Goal: Find specific page/section: Find specific page/section

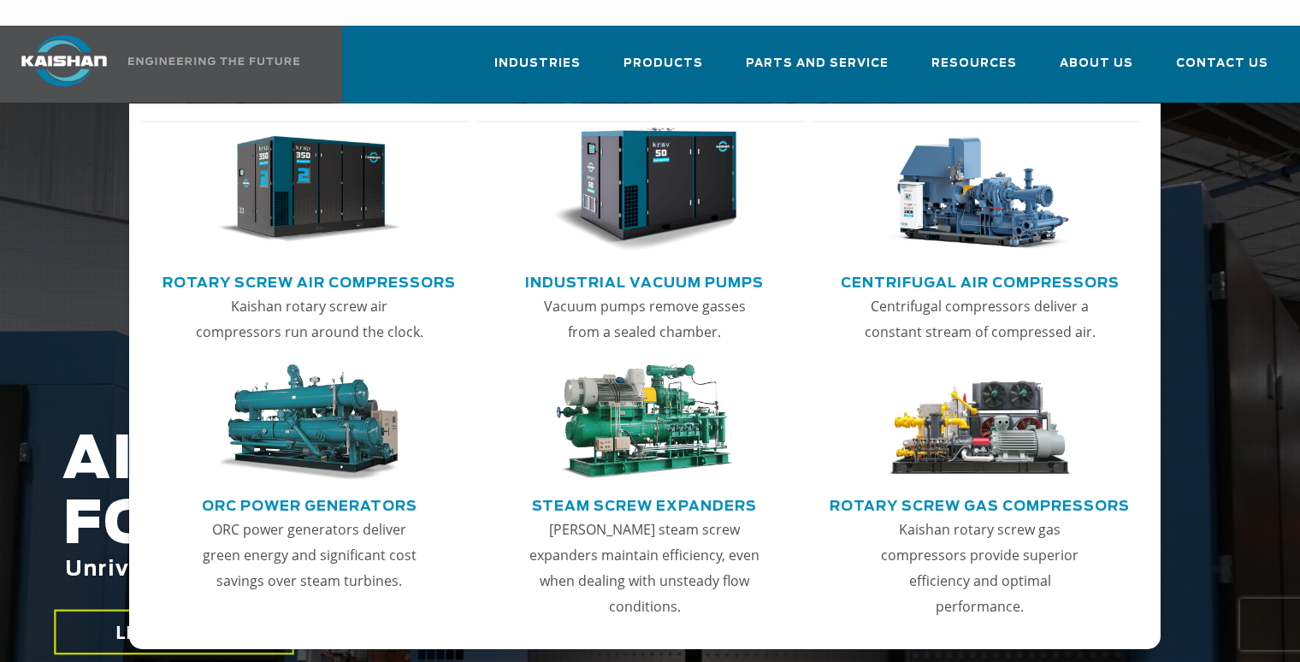
click at [403, 268] on link "Rotary Screw Air Compressors" at bounding box center [308, 281] width 293 height 26
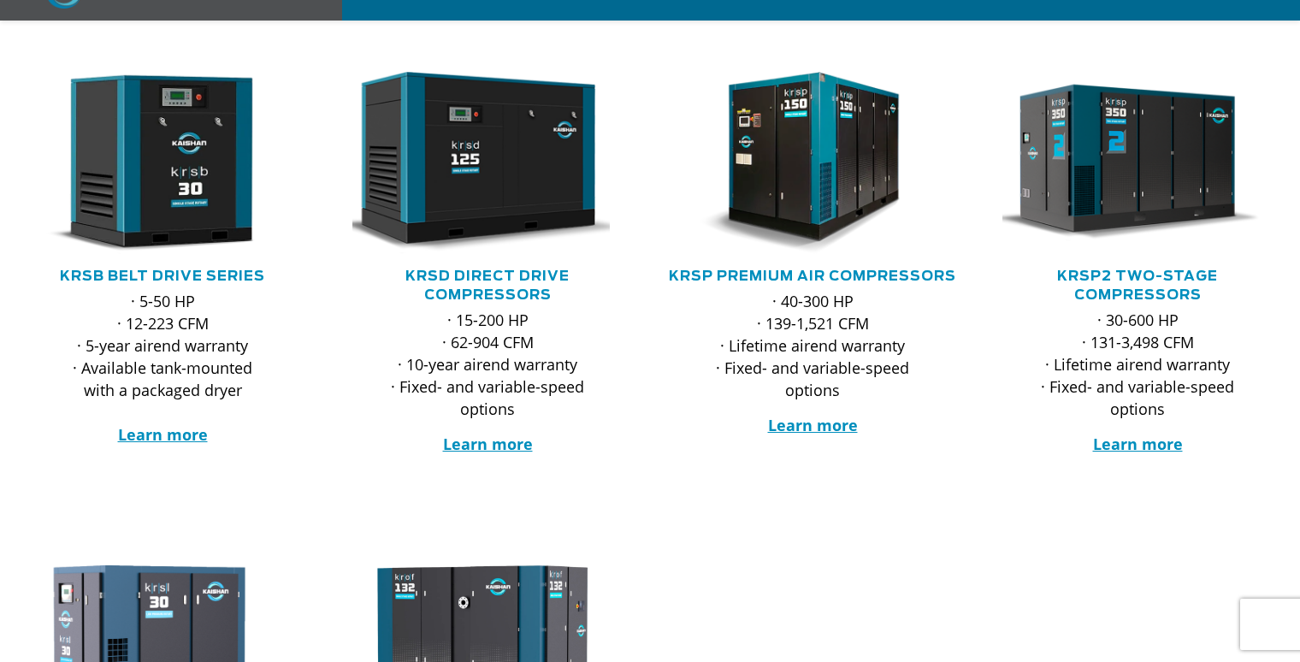
scroll to position [342, 0]
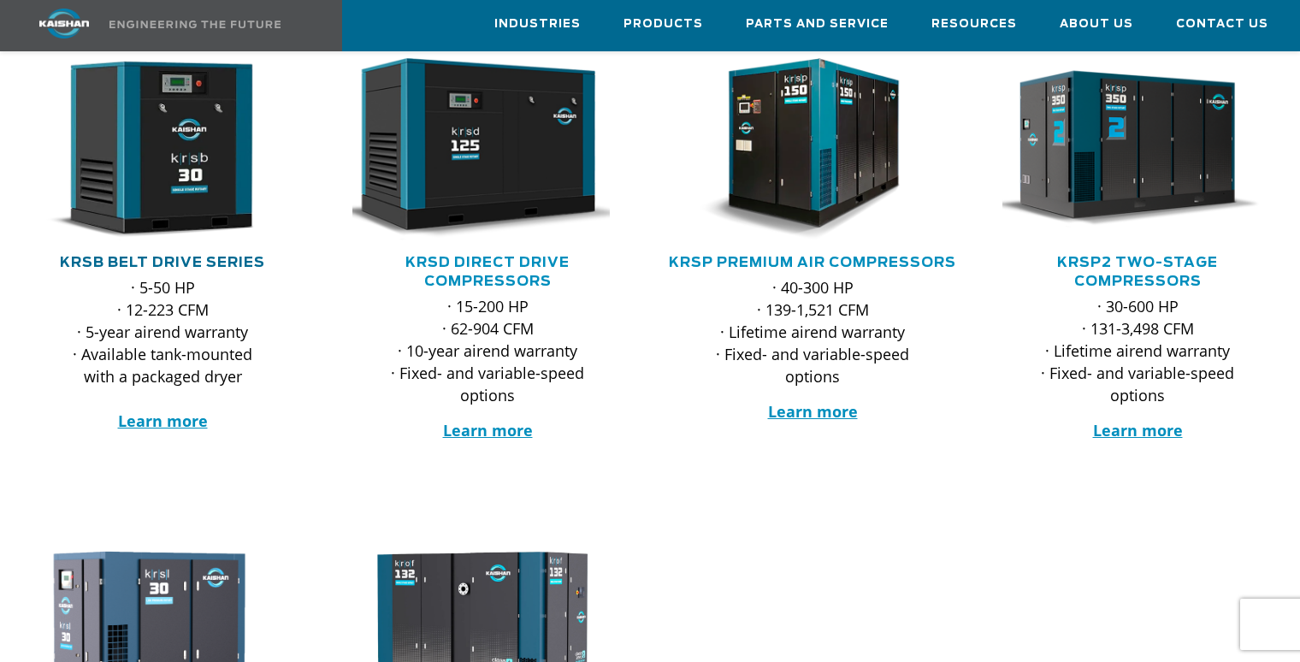
click at [179, 256] on link "KRSB Belt Drive Series" at bounding box center [162, 263] width 205 height 14
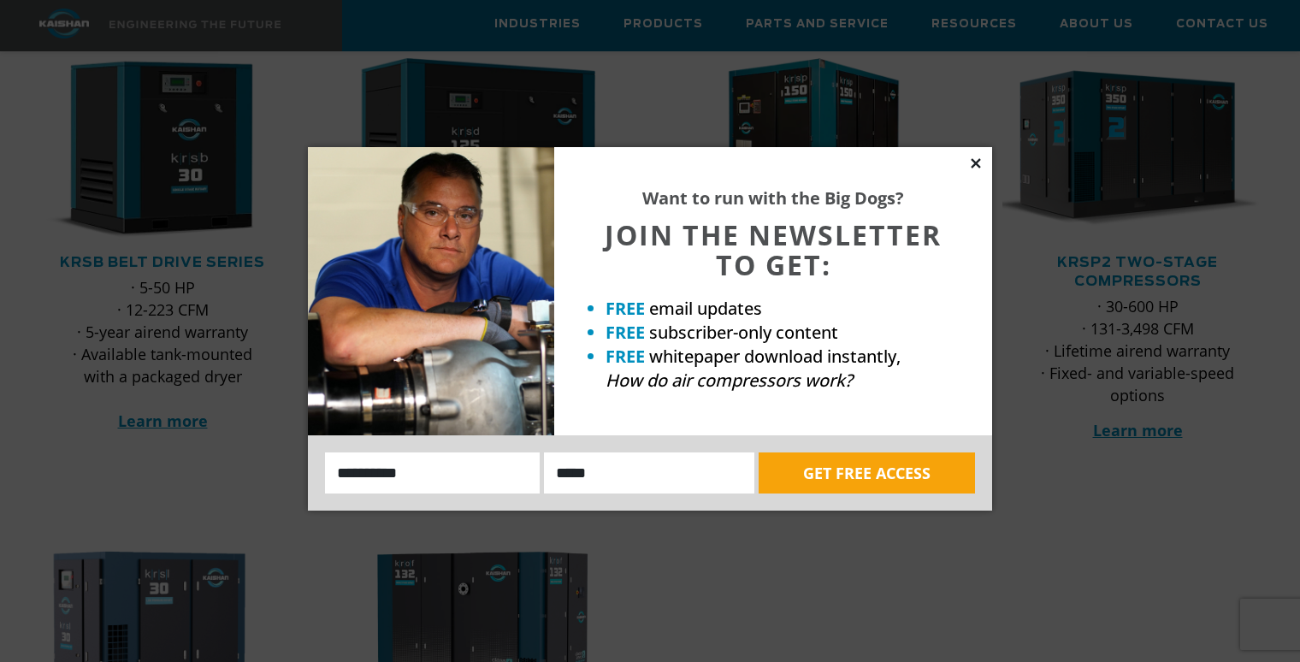
click at [980, 164] on icon at bounding box center [975, 163] width 15 height 15
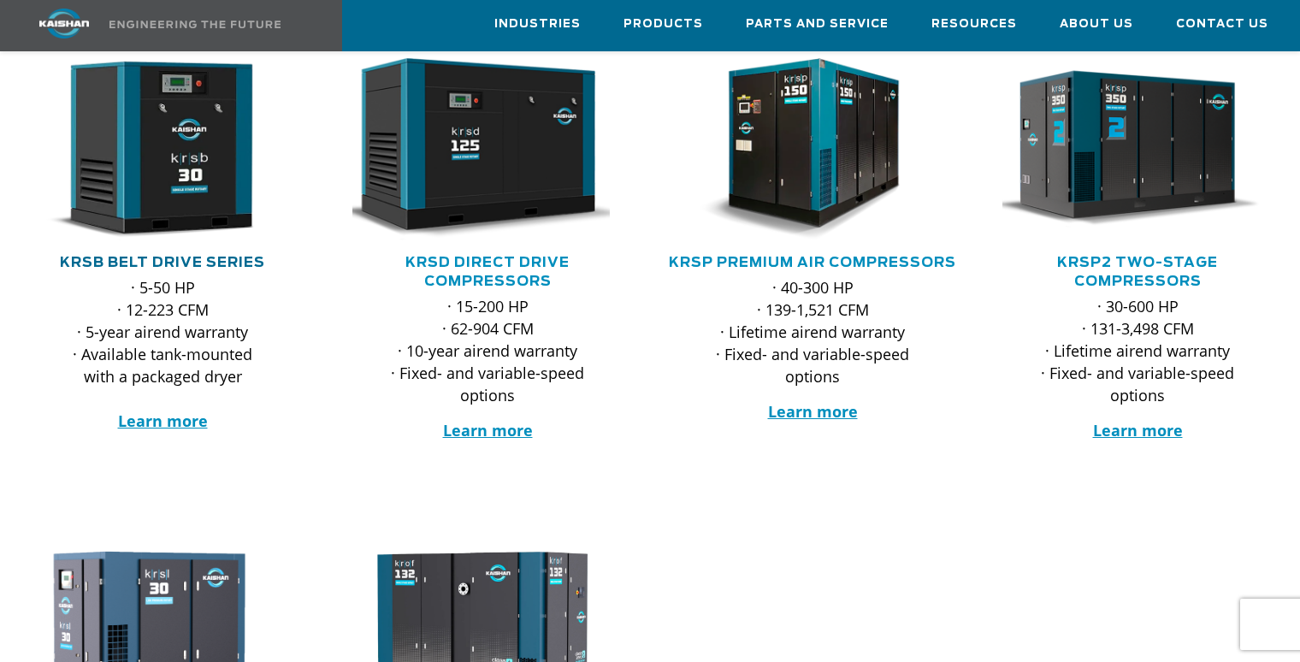
click at [186, 256] on link "KRSB Belt Drive Series" at bounding box center [162, 263] width 205 height 14
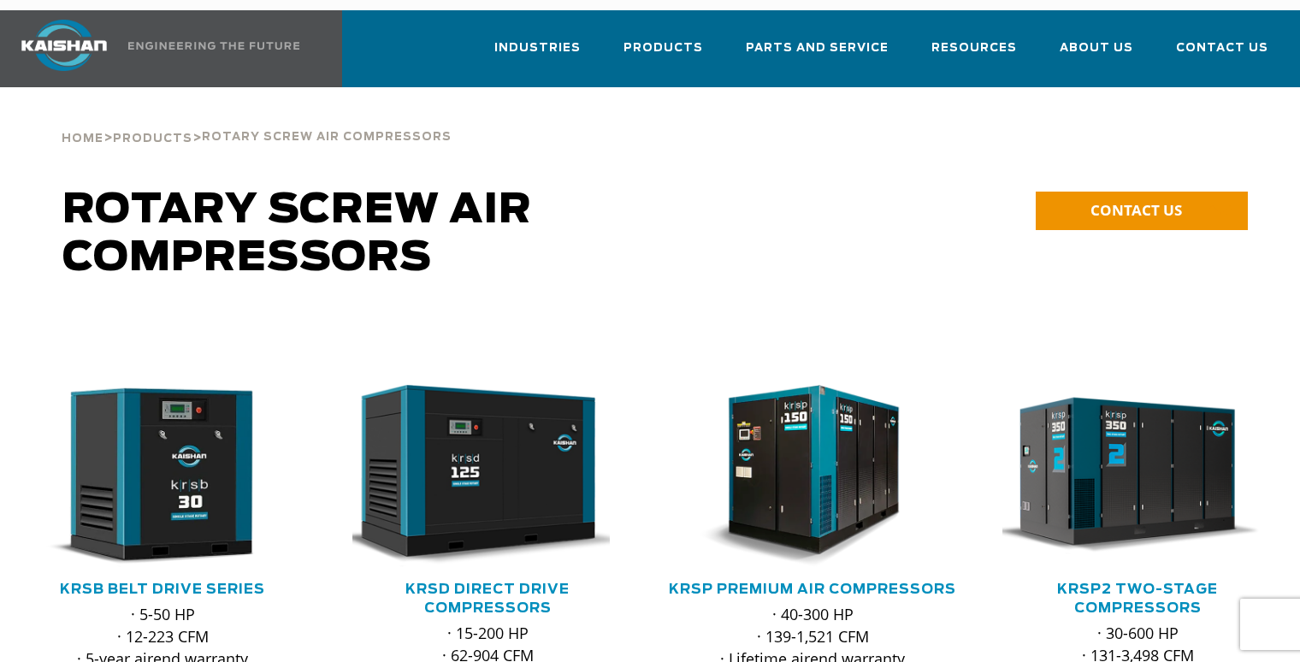
scroll to position [0, 0]
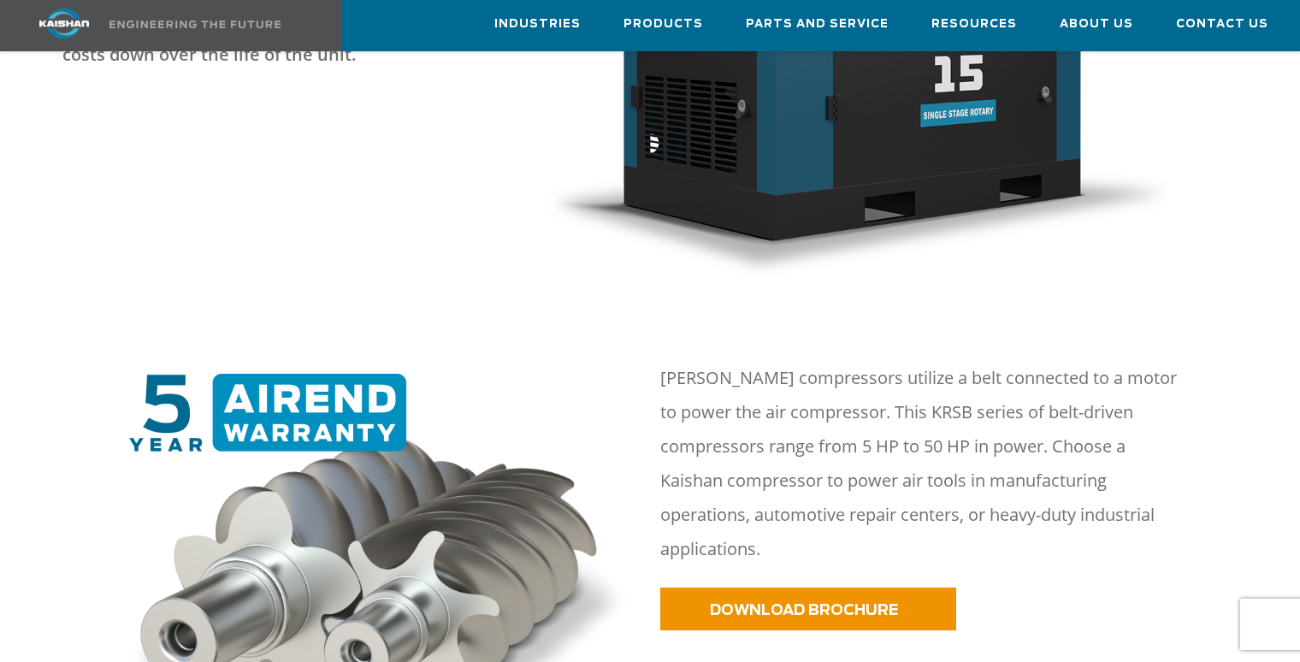
scroll to position [684, 0]
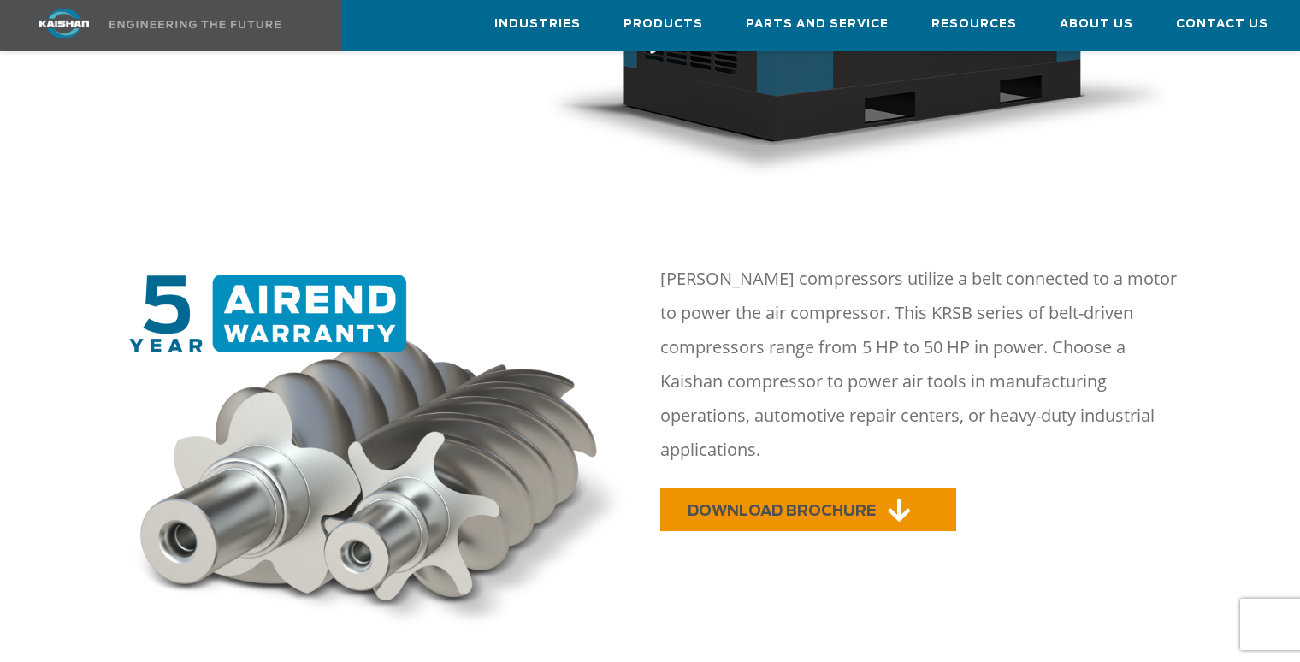
click at [847, 504] on span "DOWNLOAD BROCHURE" at bounding box center [782, 511] width 188 height 15
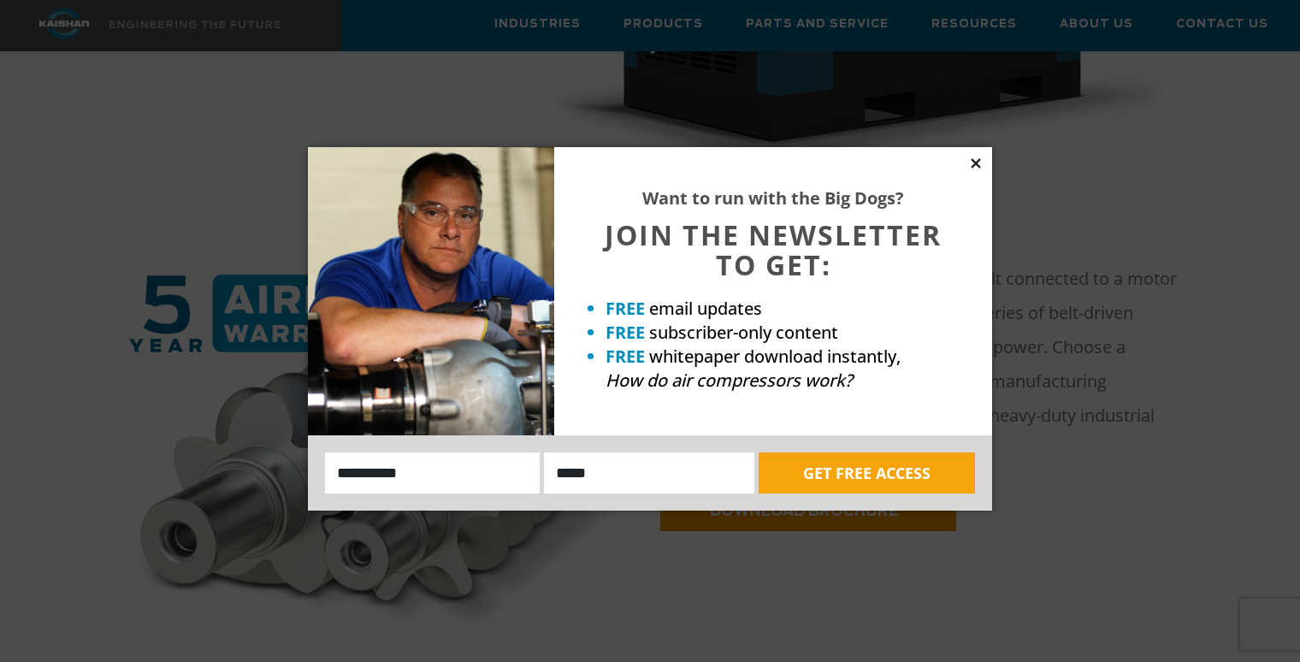
click at [977, 167] on icon at bounding box center [975, 163] width 15 height 15
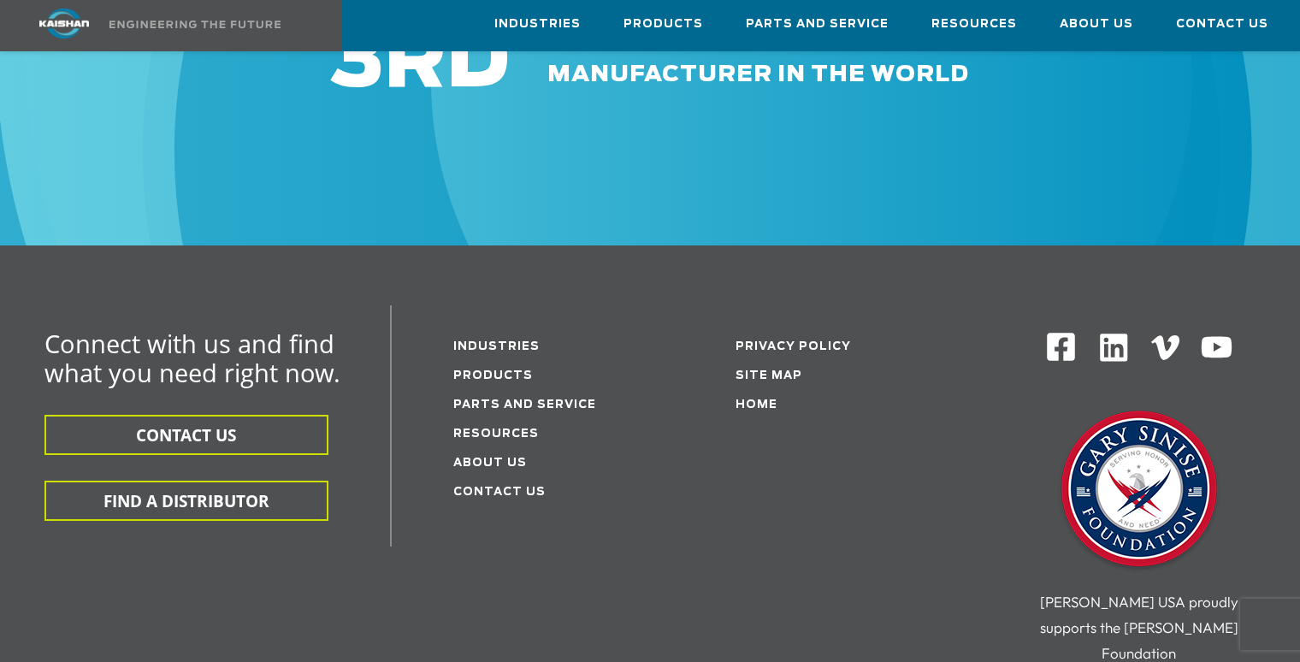
scroll to position [4874, 0]
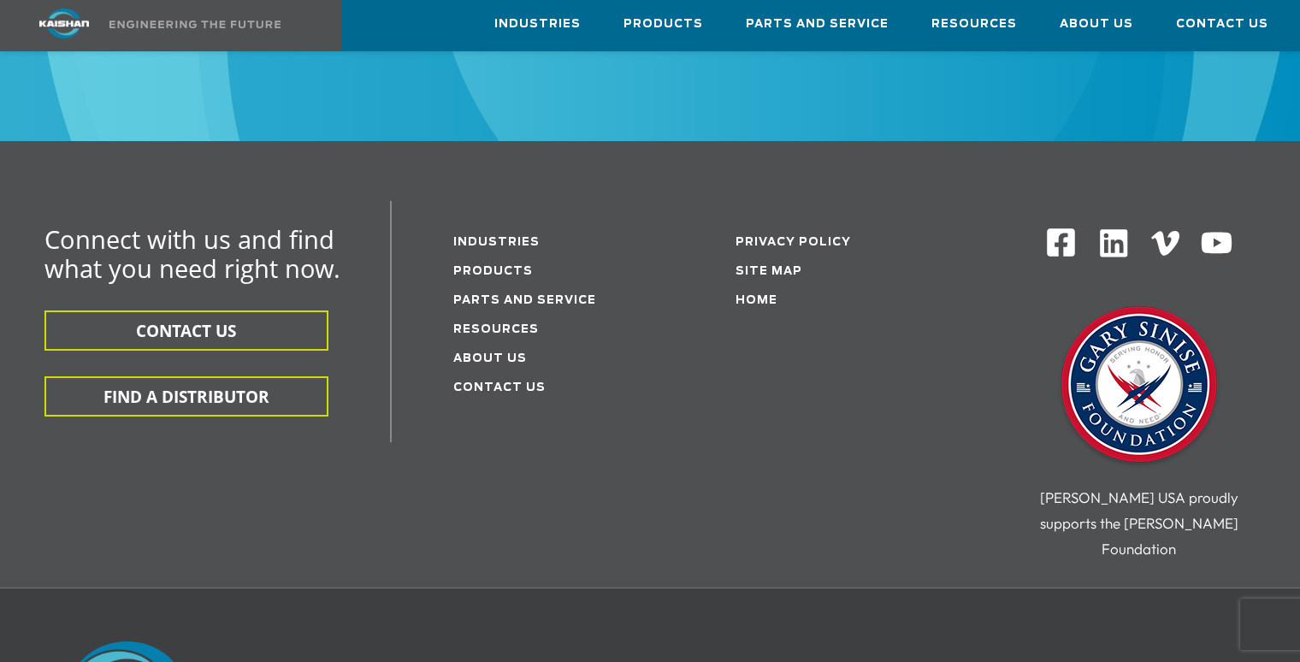
scroll to position [4960, 0]
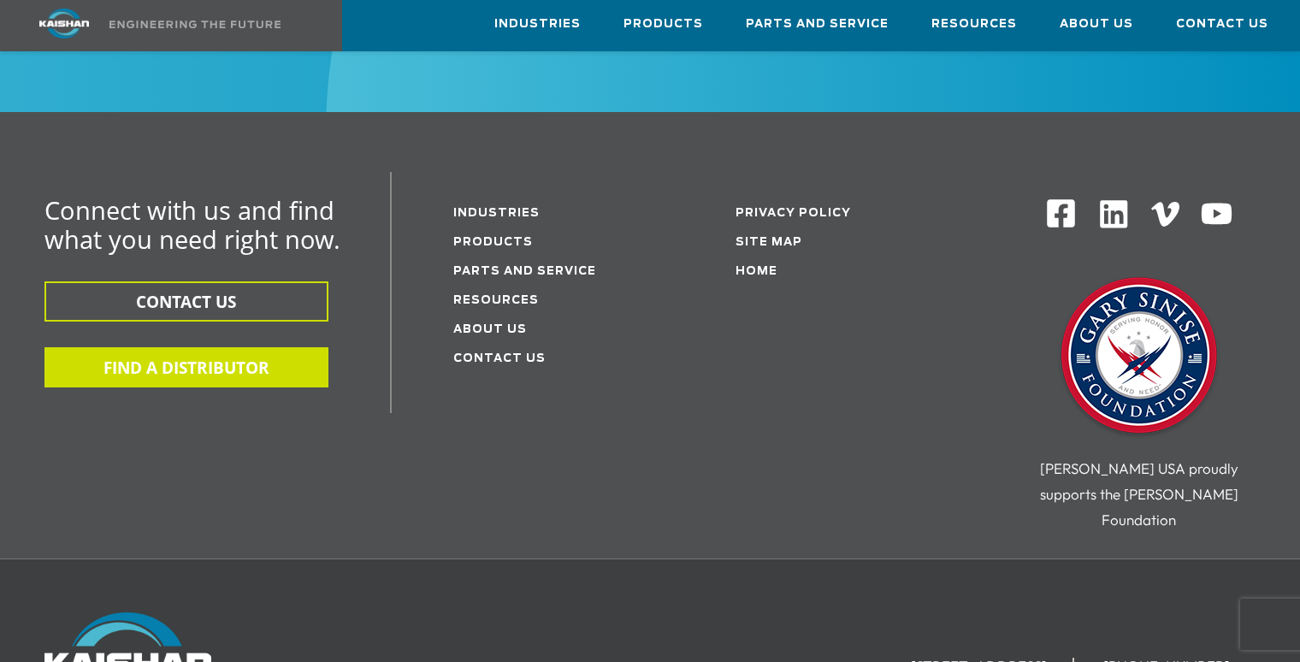
click at [181, 347] on button "FIND A DISTRIBUTOR" at bounding box center [186, 367] width 284 height 40
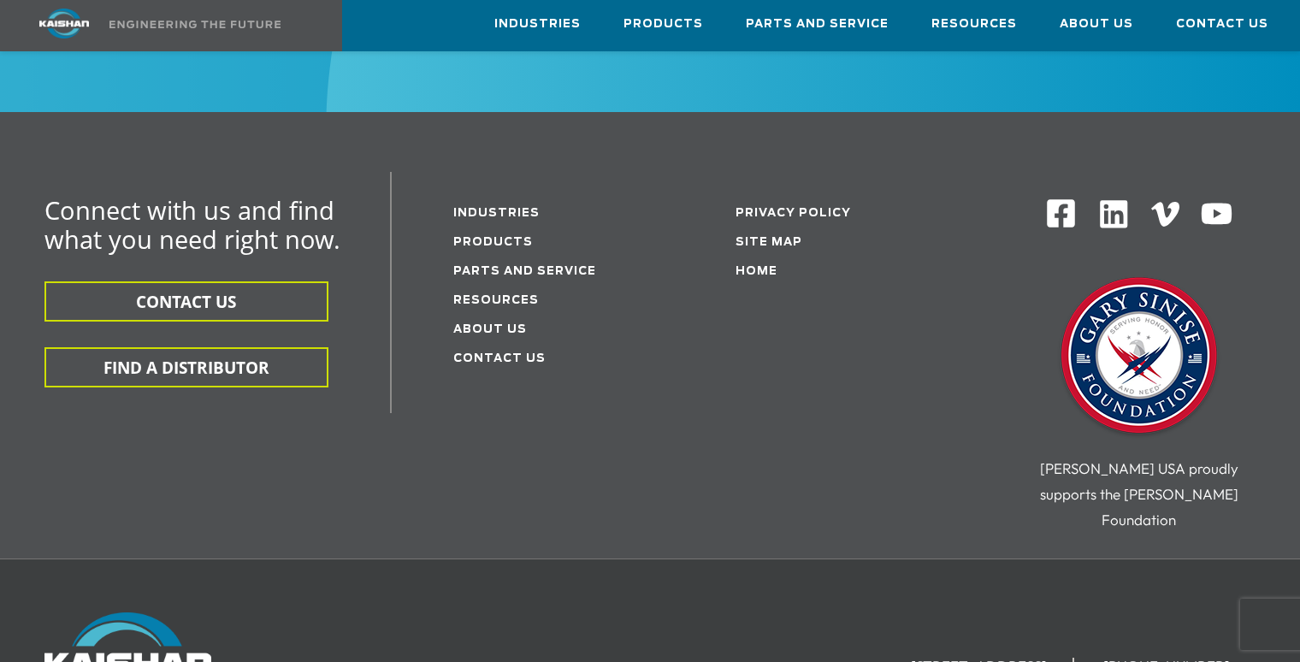
scroll to position [4943, 0]
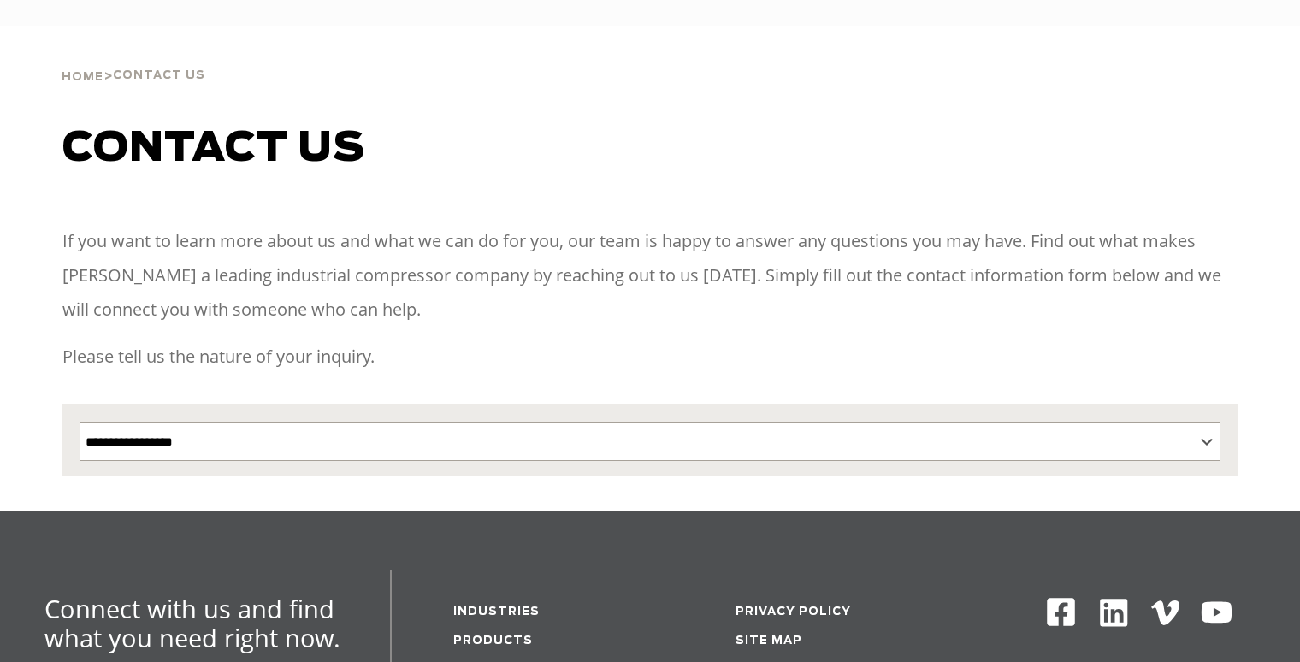
select select "**********"
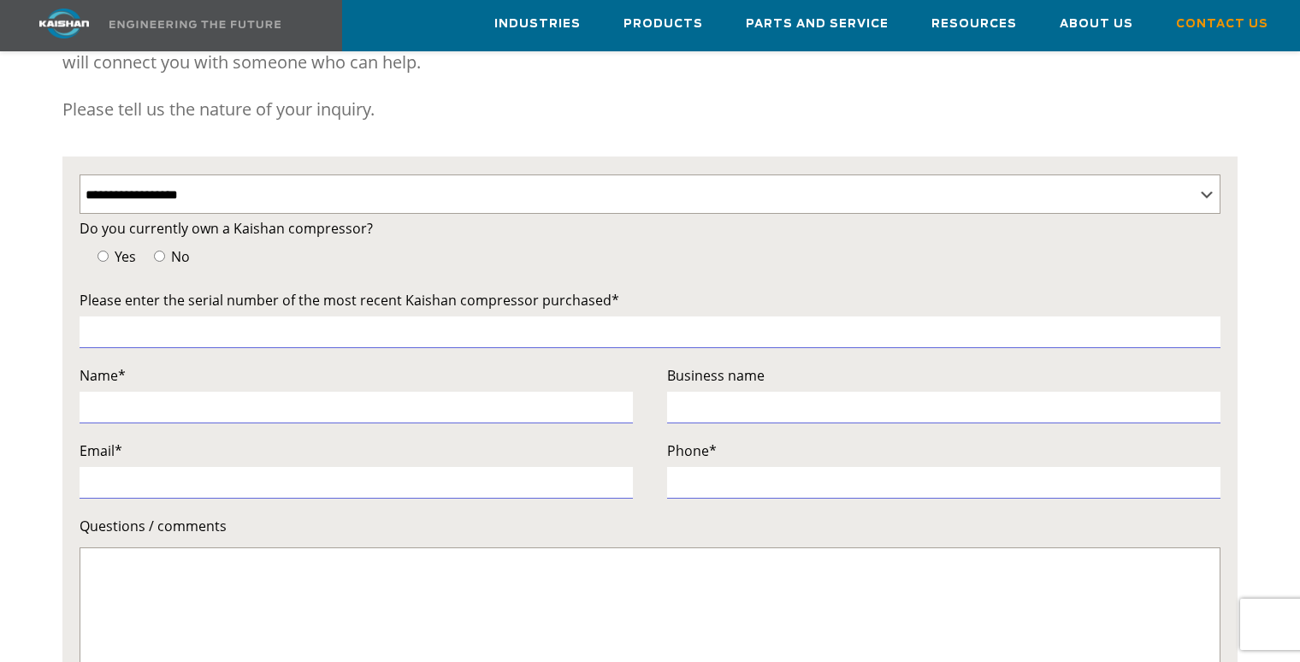
scroll to position [86, 0]
